Goal: Information Seeking & Learning: Learn about a topic

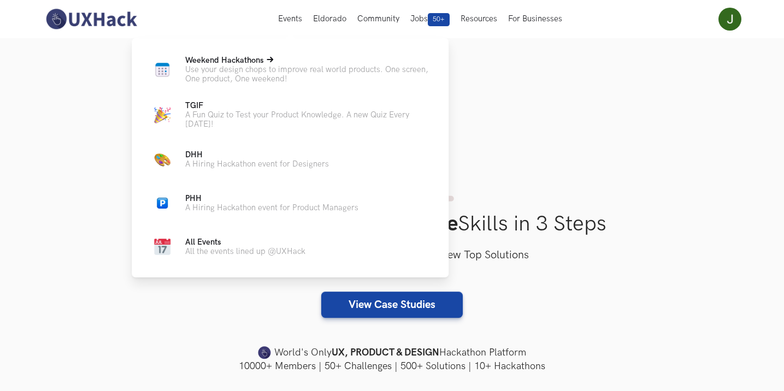
click at [297, 59] on p "Weekend Hackathons Live" at bounding box center [308, 60] width 246 height 9
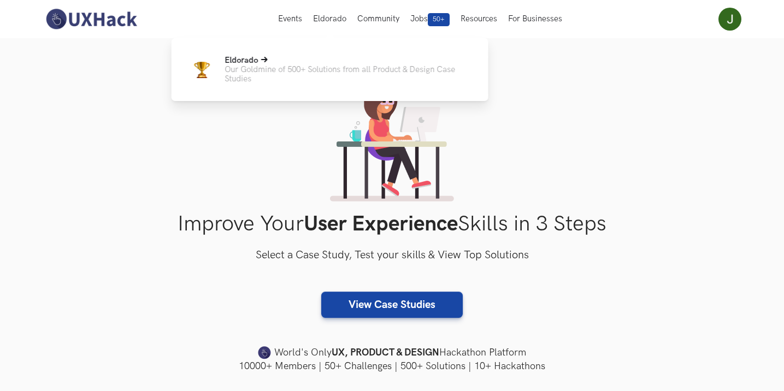
click at [311, 57] on p "Eldorado" at bounding box center [348, 60] width 246 height 9
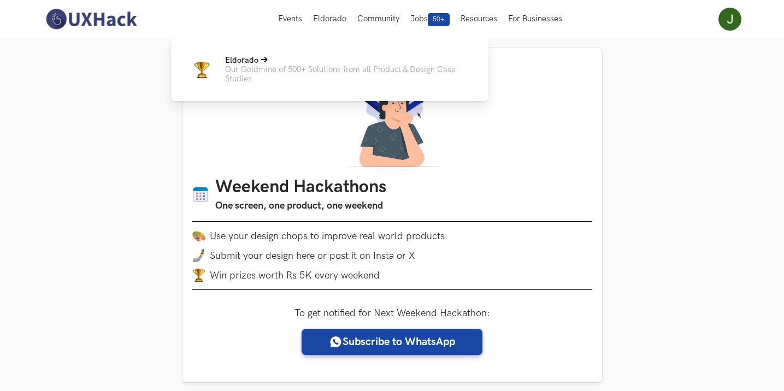
click at [298, 69] on p "Our Goldmine of 500+ Solutions from all Product & Design Case Studies" at bounding box center [348, 74] width 246 height 19
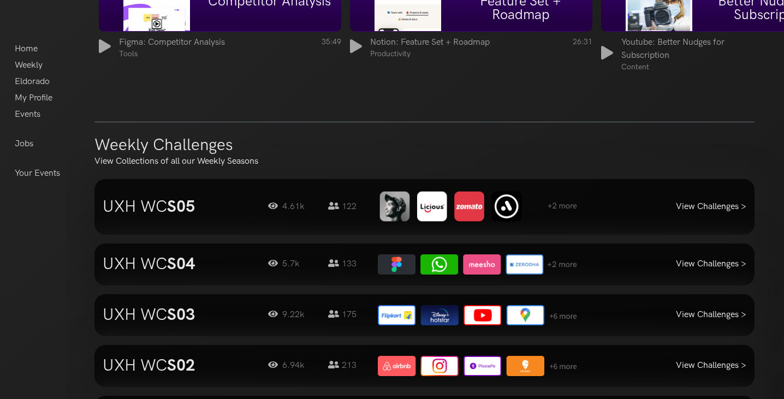
scroll to position [928, 0]
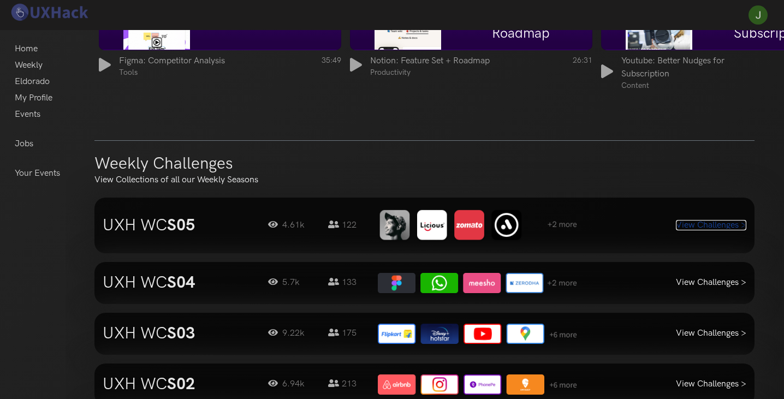
click at [696, 220] on link "View Challenges >" at bounding box center [711, 225] width 70 height 10
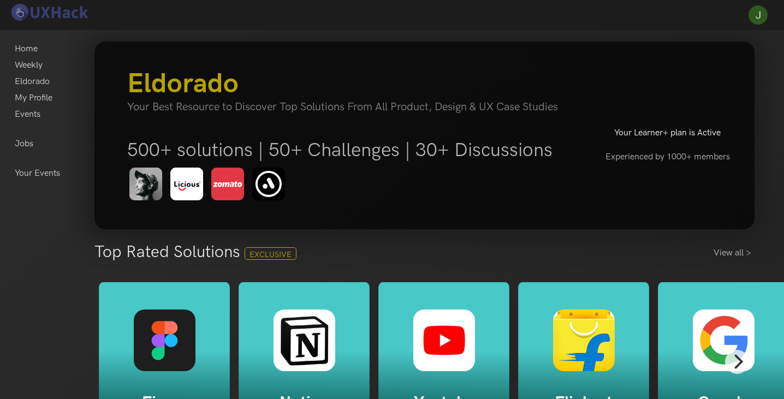
scroll to position [0, 0]
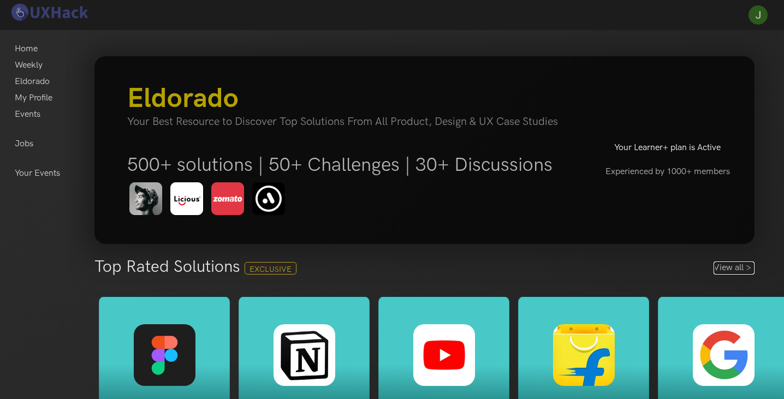
click at [724, 263] on link "View all >" at bounding box center [734, 268] width 41 height 13
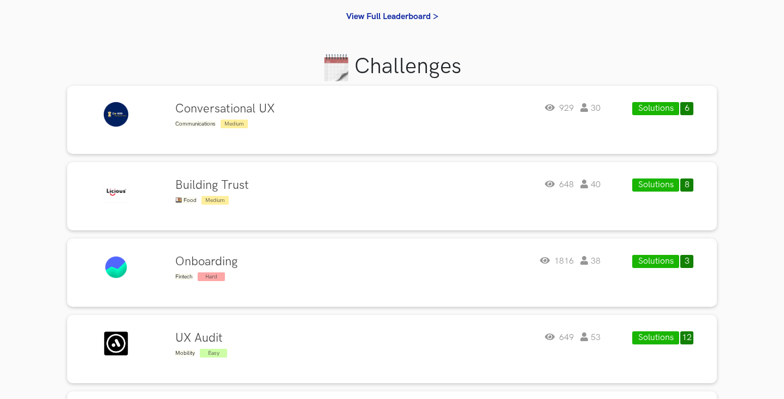
scroll to position [382, 0]
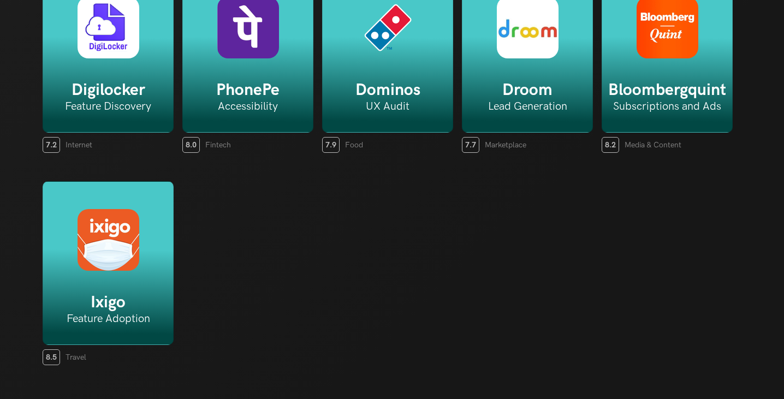
scroll to position [2239, 0]
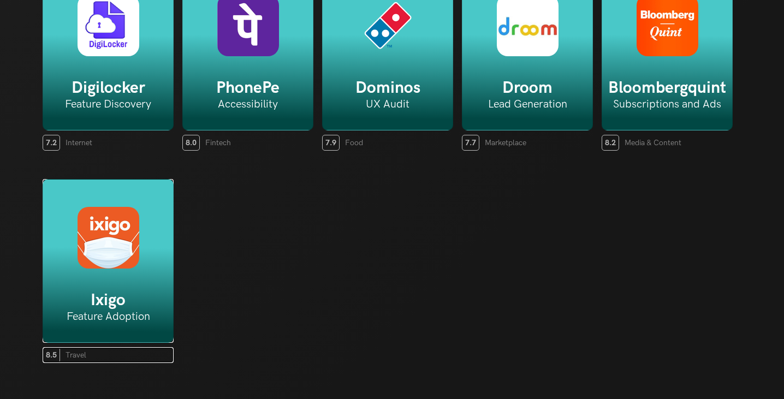
click at [137, 292] on h5 "Ixigo" at bounding box center [108, 301] width 130 height 20
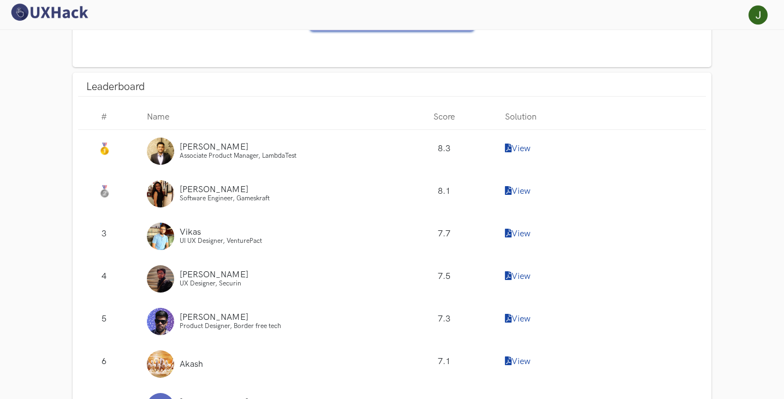
scroll to position [939, 0]
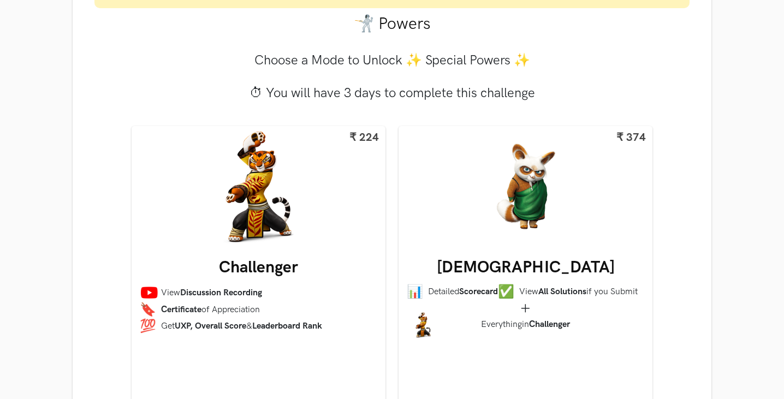
scroll to position [437, 0]
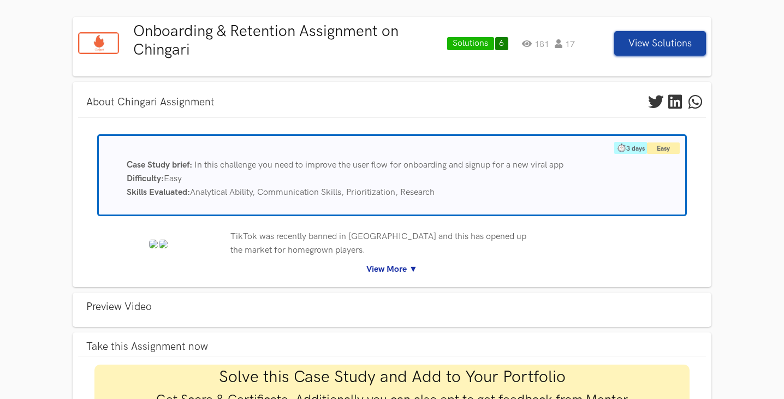
scroll to position [109, 0]
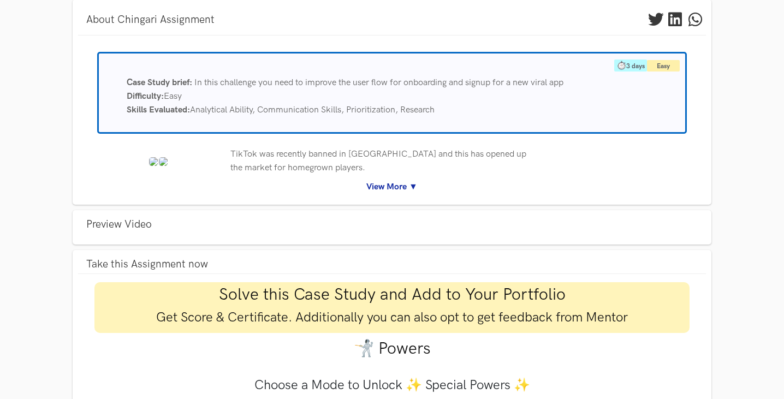
click at [386, 186] on link "View More ▼" at bounding box center [392, 187] width 612 height 14
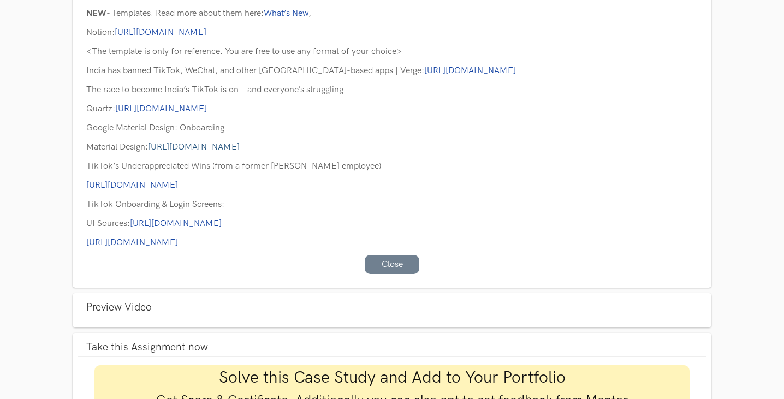
scroll to position [655, 0]
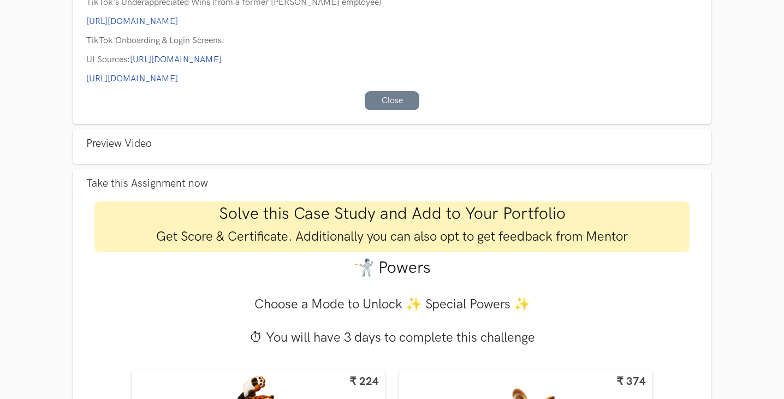
click at [470, 153] on div "Preview Video" at bounding box center [392, 144] width 629 height 18
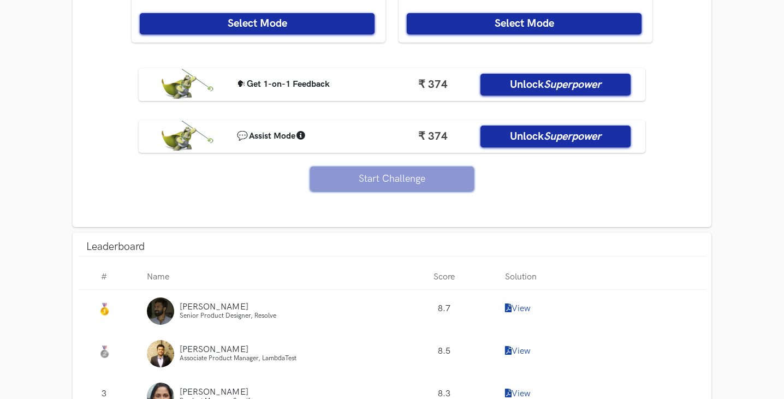
scroll to position [1529, 0]
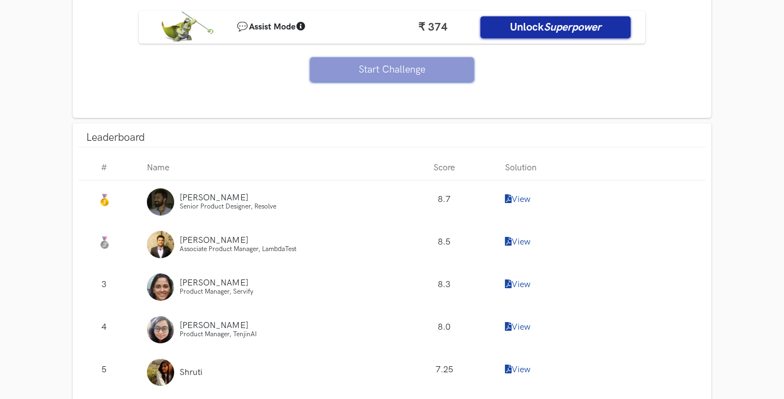
click at [516, 205] on link "View" at bounding box center [518, 199] width 26 height 10
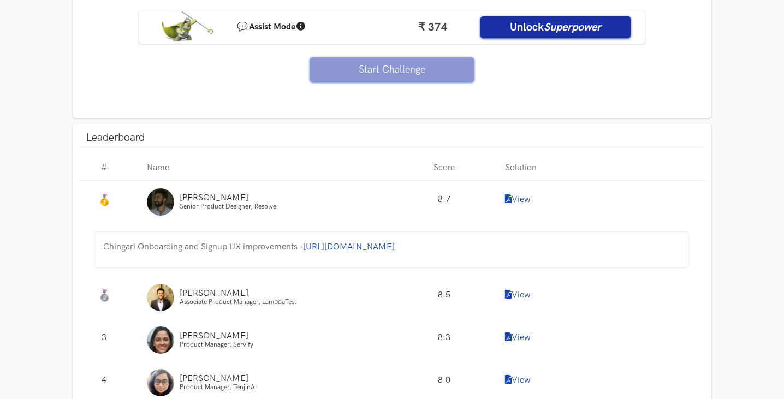
click at [324, 252] on span "https://www.notion.so/tonyjoy/Chingari-onboarding-and-signup-Product-Concept-No…" at bounding box center [349, 247] width 92 height 10
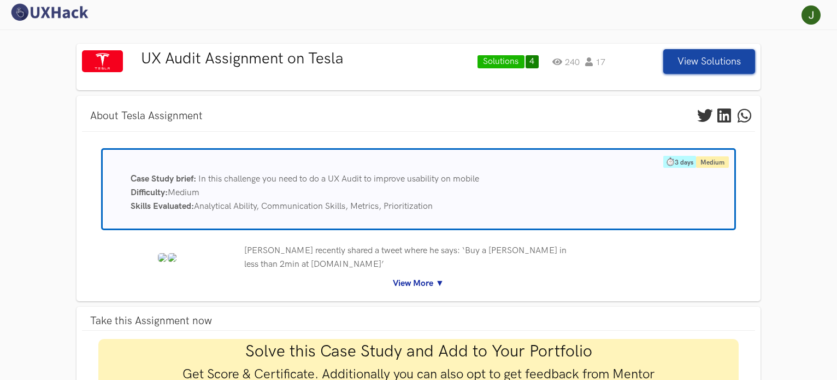
click at [420, 282] on link "View More ▼" at bounding box center [418, 283] width 656 height 14
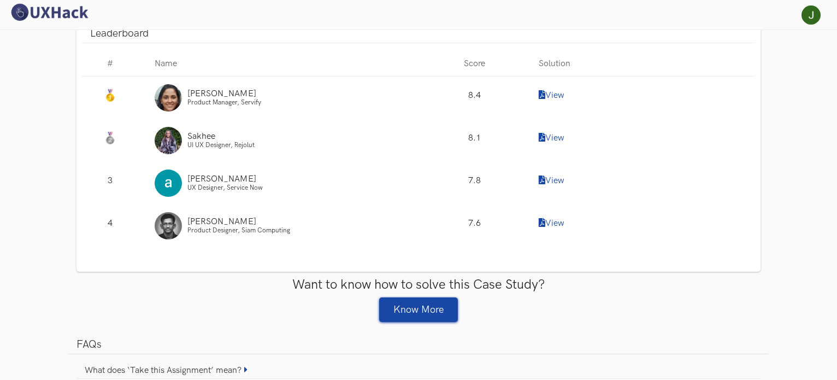
scroll to position [1420, 0]
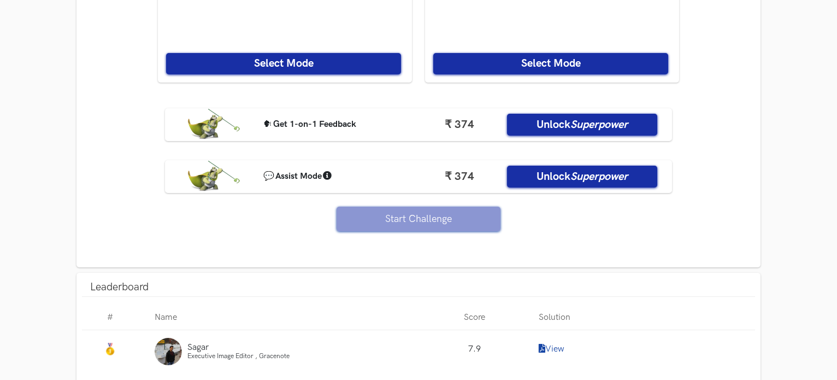
scroll to position [874, 0]
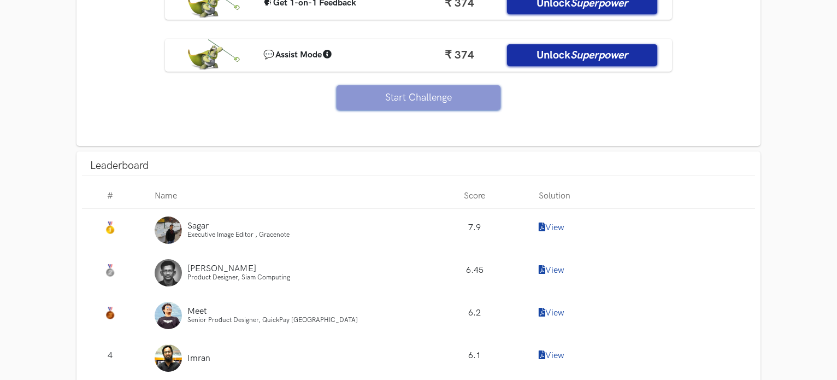
click at [555, 222] on link "View" at bounding box center [551, 227] width 26 height 10
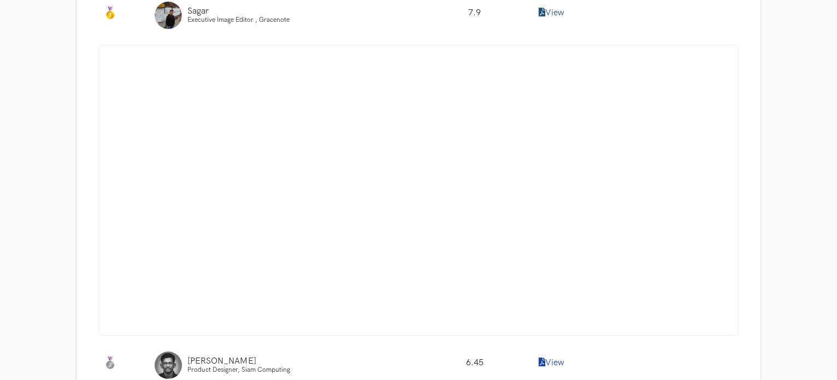
scroll to position [1092, 0]
